Goal: Task Accomplishment & Management: Use online tool/utility

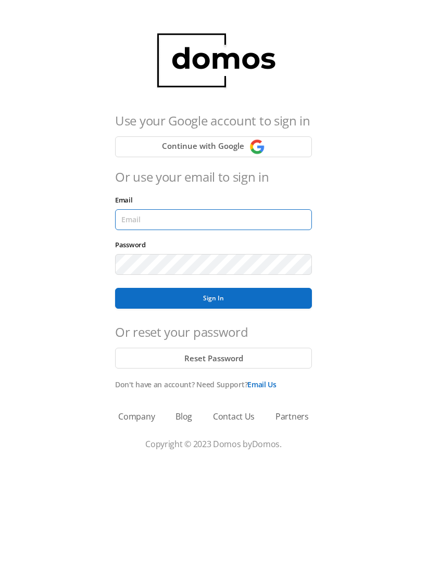
type input "lobby130eightavenue@gmail.com"
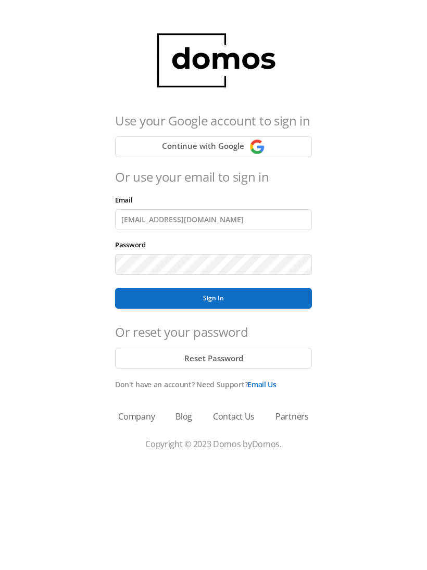
click at [213, 298] on button "Sign In" at bounding box center [213, 298] width 197 height 21
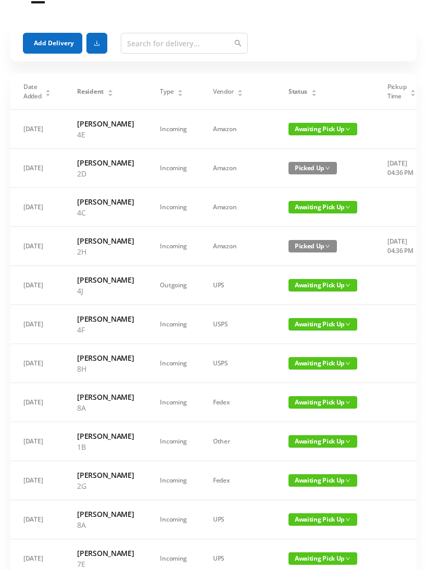
scroll to position [24, 0]
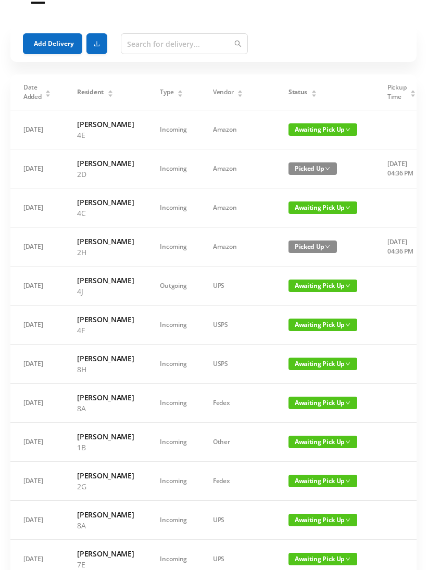
click at [291, 92] on div "Status" at bounding box center [302, 91] width 29 height 9
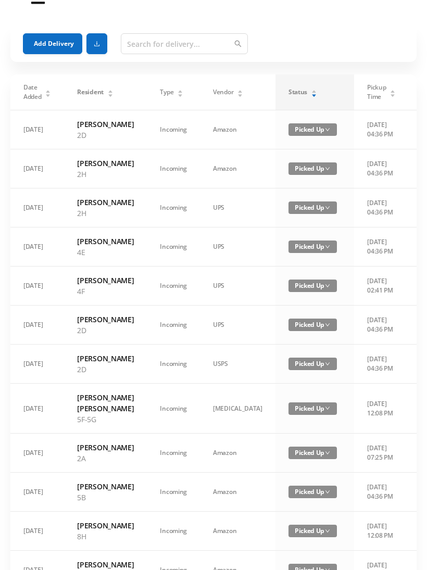
click at [293, 94] on div "Status" at bounding box center [302, 91] width 29 height 9
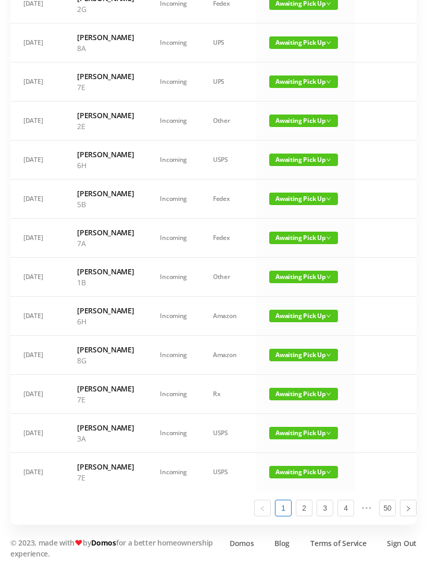
scroll to position [485, 0]
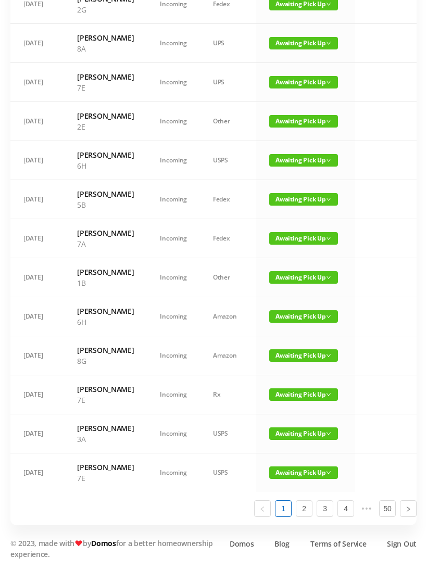
click at [301, 258] on td "Awaiting Pick Up" at bounding box center [305, 238] width 99 height 39
click at [307, 245] on span "Awaiting Pick Up" at bounding box center [303, 238] width 69 height 12
click at [295, 376] on link "Picked Up" at bounding box center [297, 384] width 68 height 17
